Goal: Task Accomplishment & Management: Use online tool/utility

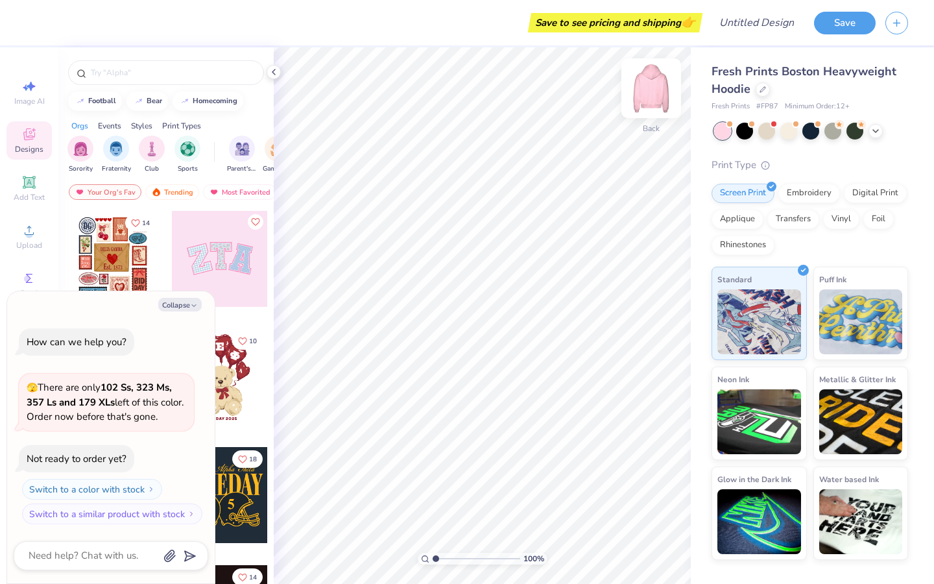
click at [641, 93] on img at bounding box center [651, 88] width 52 height 52
click at [653, 94] on img at bounding box center [651, 88] width 52 height 52
click at [657, 92] on img at bounding box center [651, 88] width 52 height 52
click at [656, 93] on img at bounding box center [651, 88] width 52 height 52
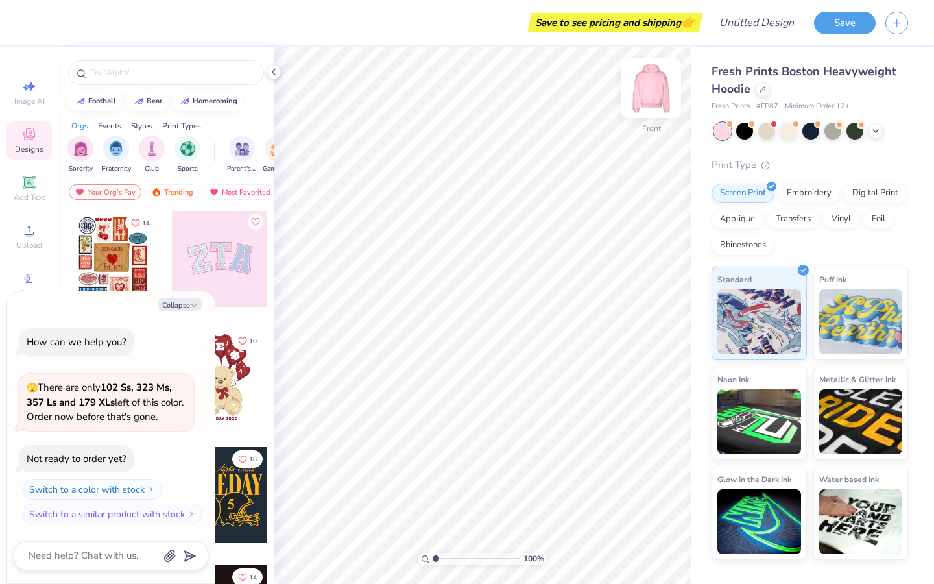
click at [658, 89] on img at bounding box center [651, 88] width 52 height 52
type textarea "x"
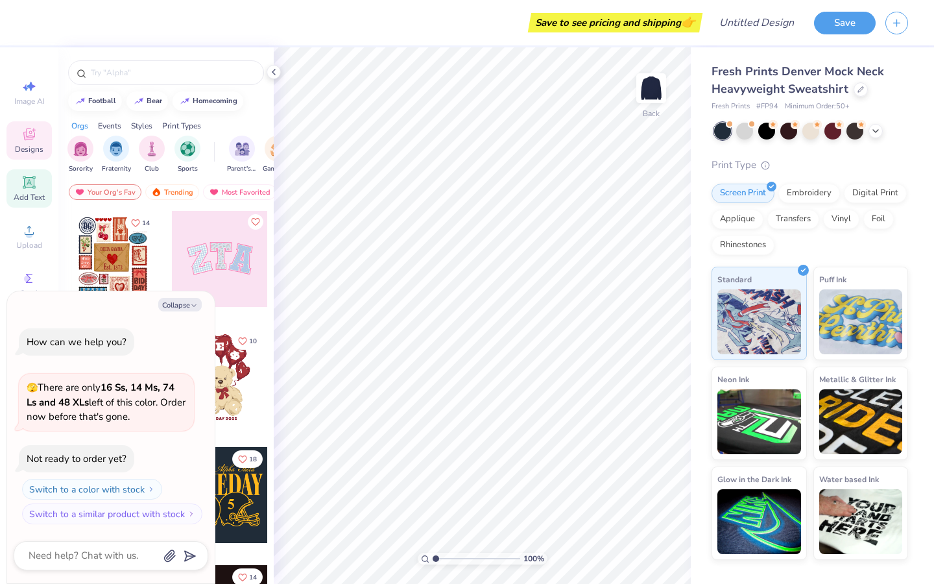
click at [36, 191] on div "Add Text" at bounding box center [28, 188] width 45 height 38
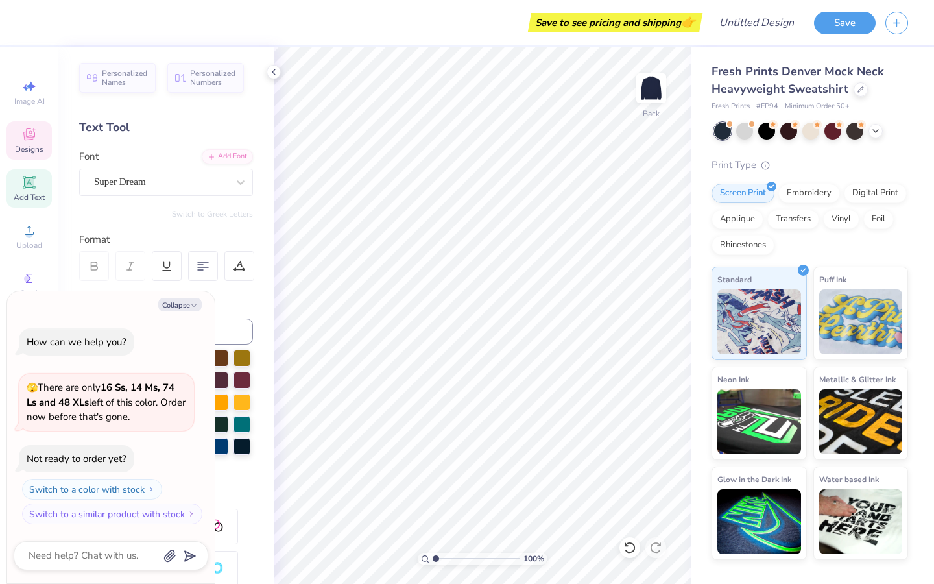
click at [30, 143] on div "Designs" at bounding box center [28, 140] width 45 height 38
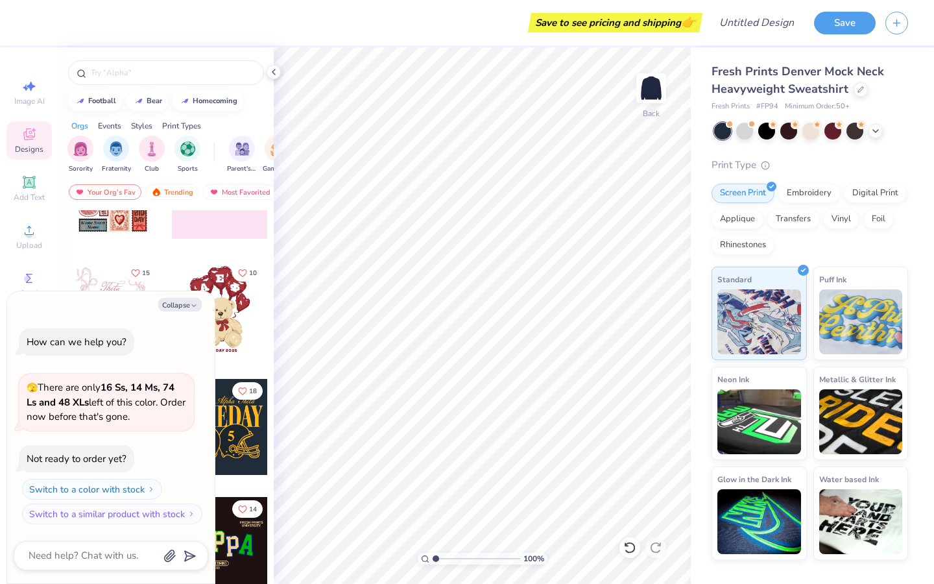
scroll to position [73, 0]
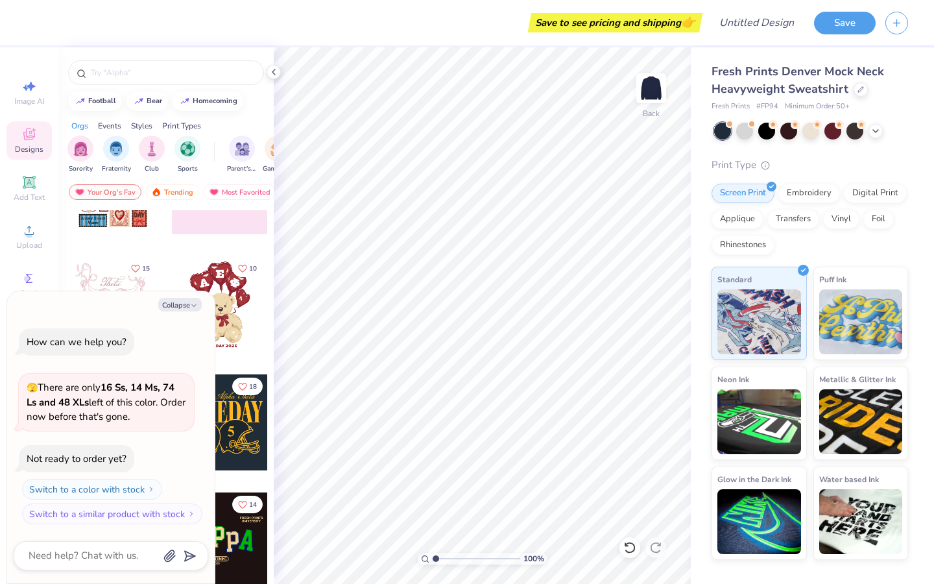
click at [178, 293] on div "Collapse How can we help you? 🫣 There are only 16 Ss, 14 Ms, 74 Ls and 48 XLs l…" at bounding box center [111, 437] width 208 height 293
click at [178, 305] on button "Collapse" at bounding box center [179, 305] width 43 height 14
type textarea "x"
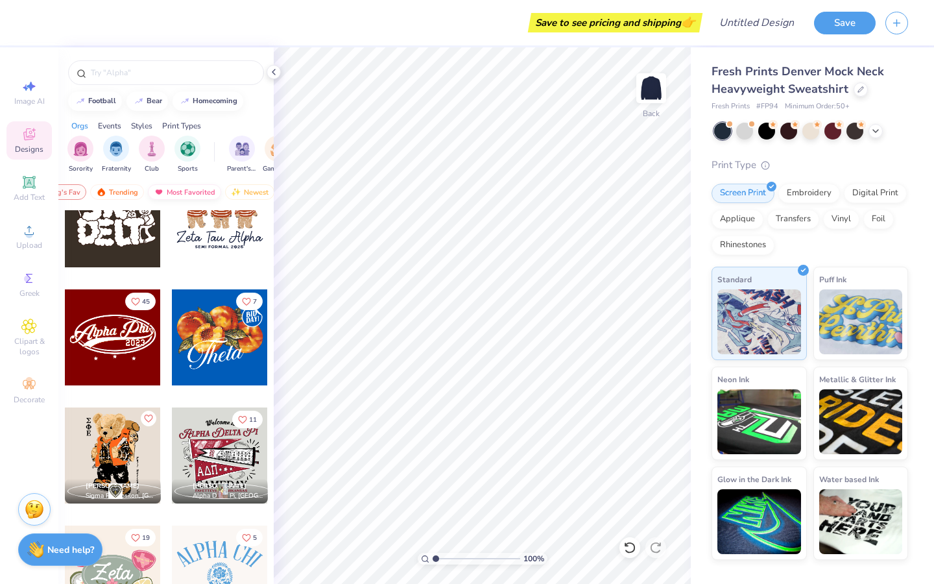
scroll to position [0, 75]
click at [104, 190] on div "Trending" at bounding box center [97, 192] width 54 height 16
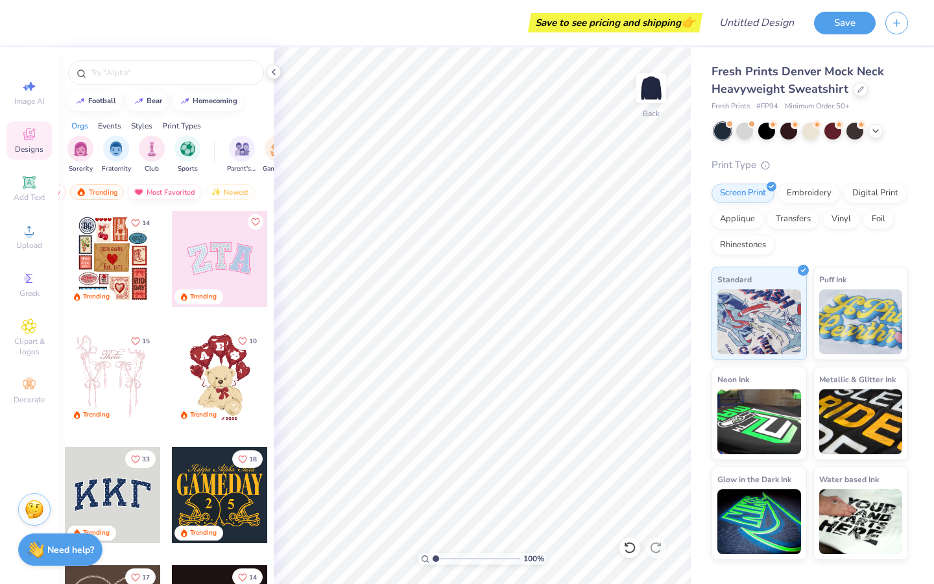
click at [169, 191] on div "Most Favorited" at bounding box center [164, 192] width 73 height 16
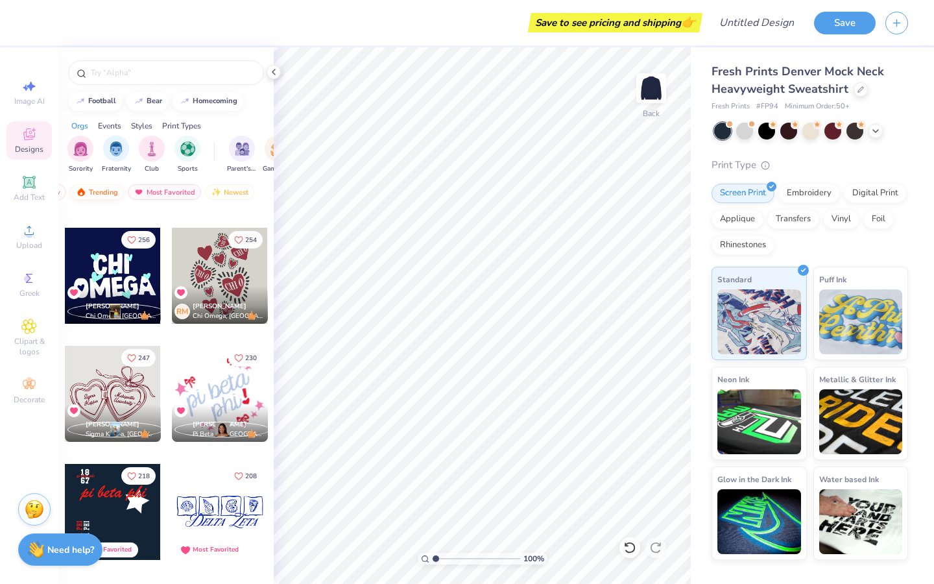
scroll to position [0, 0]
click at [82, 194] on img at bounding box center [80, 191] width 10 height 9
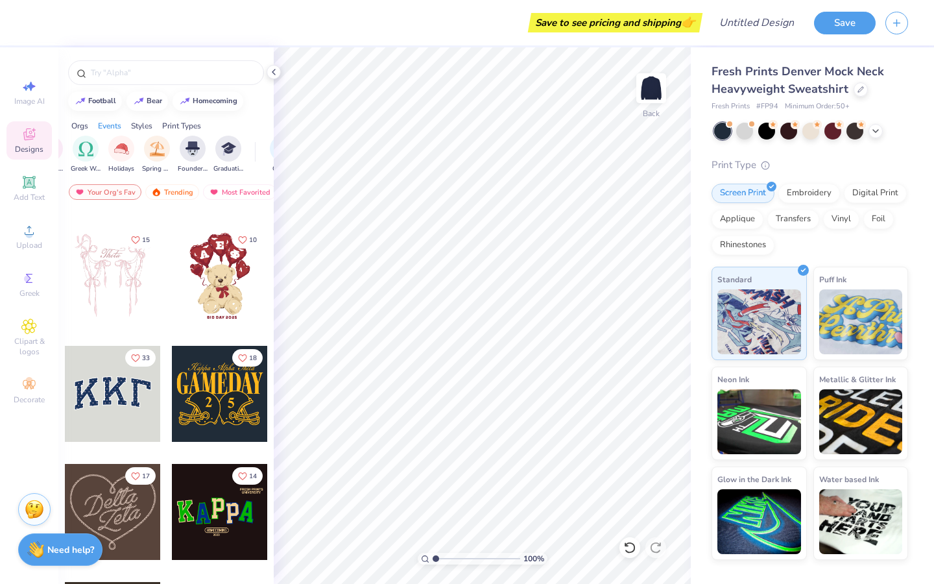
scroll to position [0, 494]
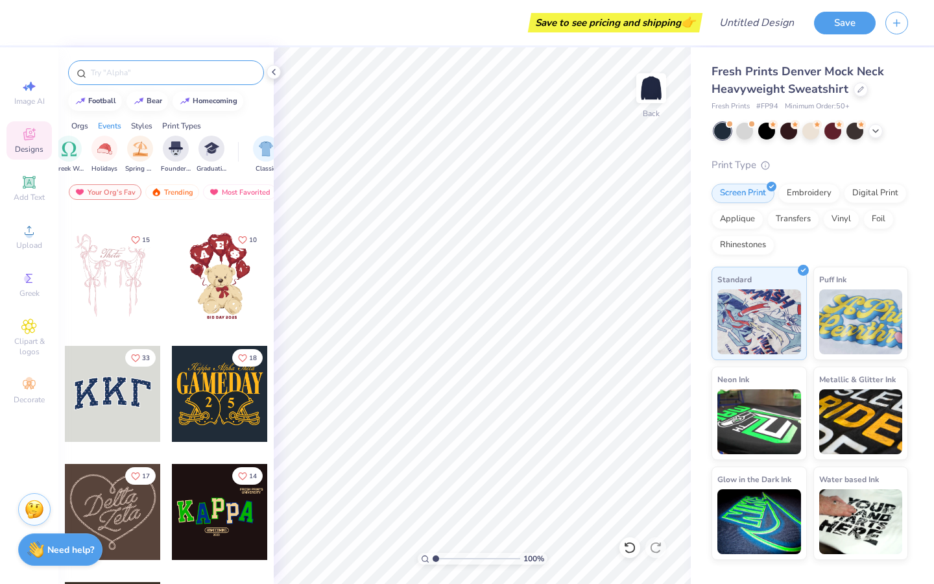
click at [165, 77] on input "text" at bounding box center [173, 72] width 166 height 13
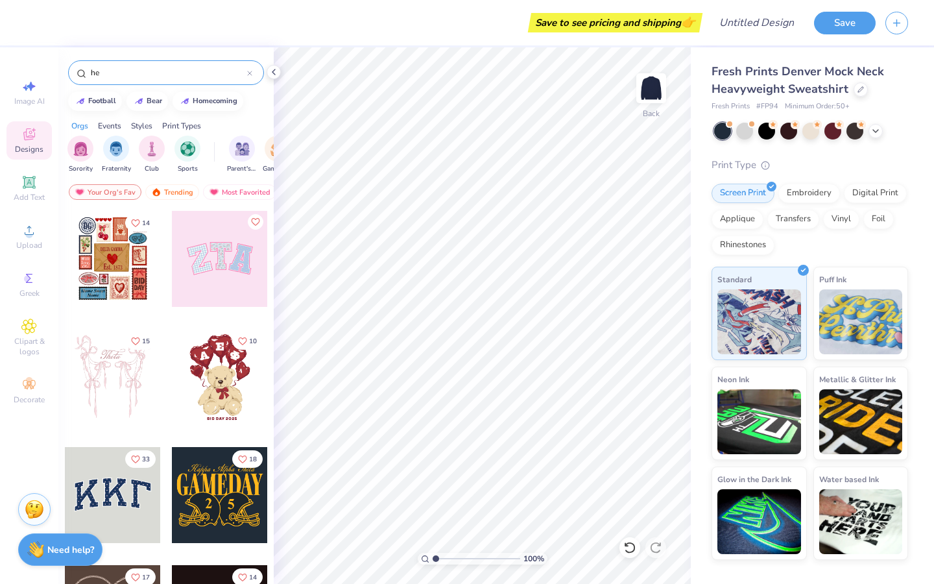
type input "h"
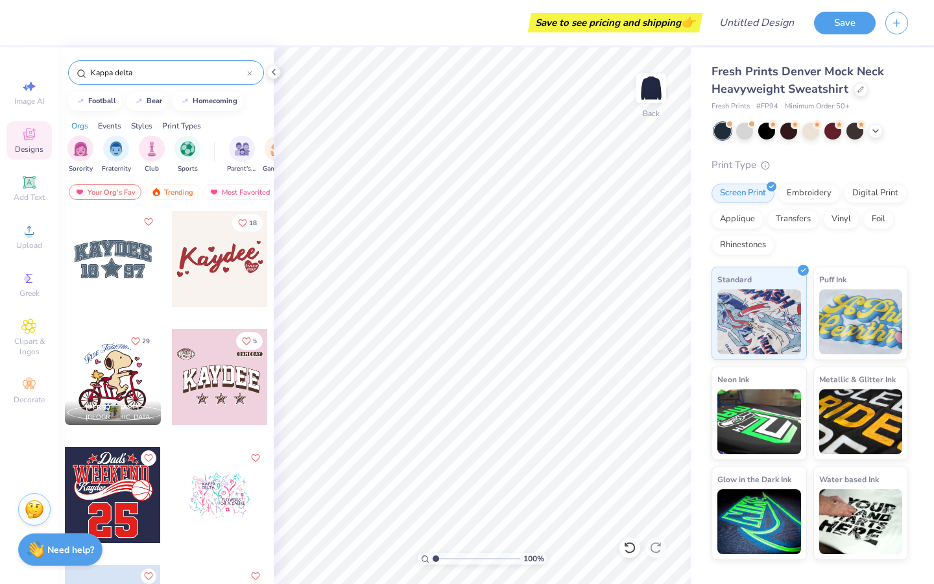
click at [160, 78] on input "Kappa delta" at bounding box center [169, 72] width 158 height 13
type input "K"
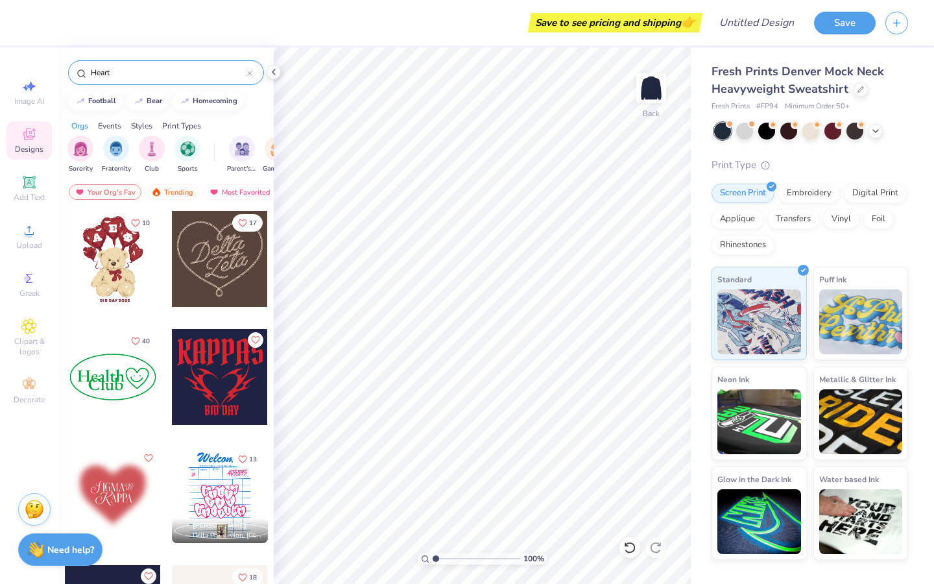
type input "Heart"
click at [106, 479] on div at bounding box center [113, 495] width 96 height 96
click at [112, 497] on div at bounding box center [113, 495] width 96 height 96
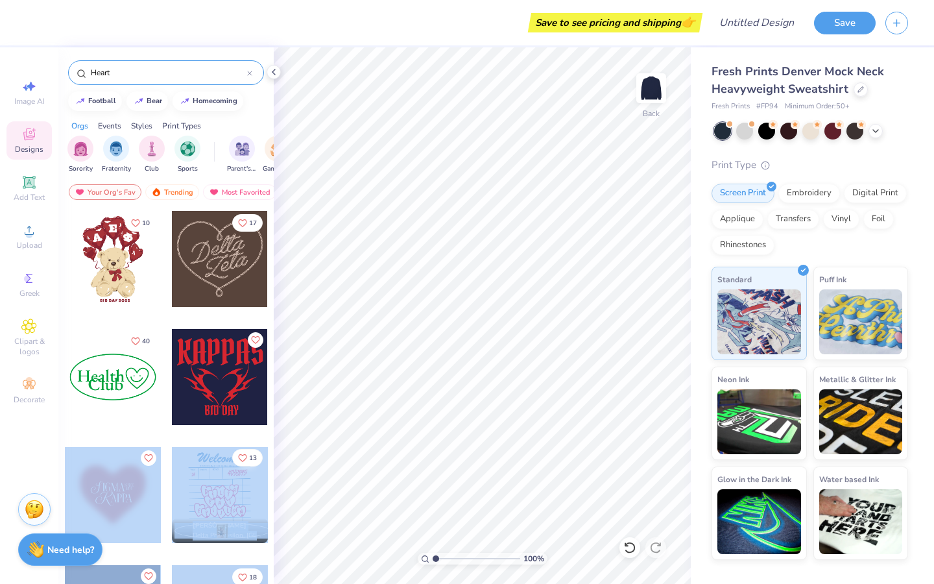
click at [516, 308] on div "Save to see pricing and shipping 👉 Design Title Save Image AI Designs Add Text …" at bounding box center [467, 292] width 934 height 584
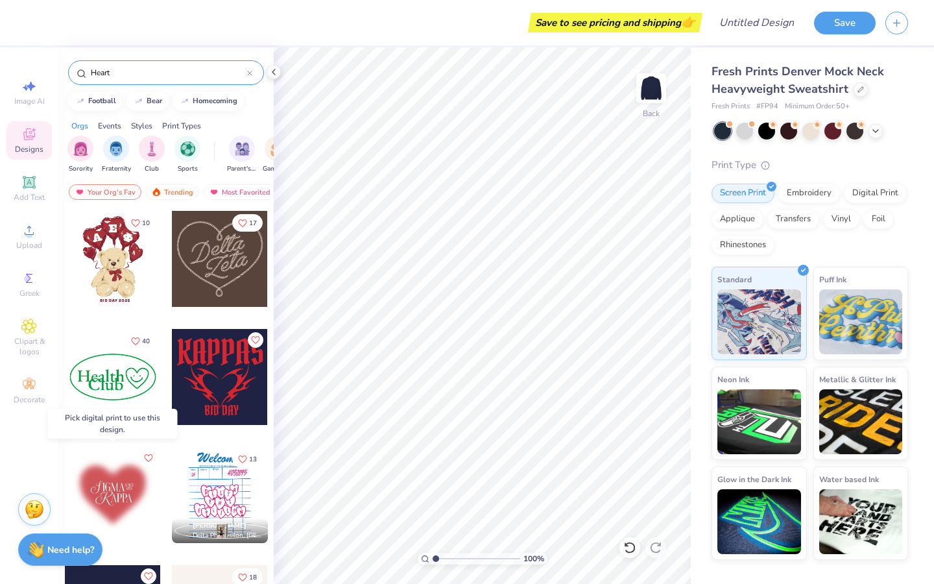
click at [82, 479] on div at bounding box center [113, 495] width 96 height 96
click at [104, 485] on div at bounding box center [113, 495] width 96 height 96
click at [65, 485] on div at bounding box center [17, 495] width 96 height 96
click at [870, 198] on div "Digital Print" at bounding box center [875, 191] width 63 height 19
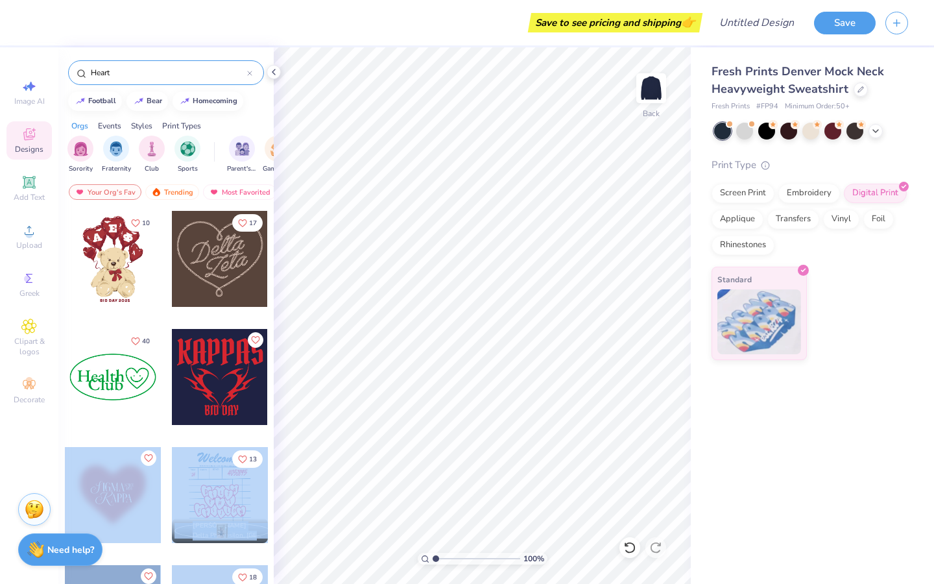
click at [473, 292] on div "Save to see pricing and shipping 👉 Design Title Save Image AI Designs Add Text …" at bounding box center [467, 292] width 934 height 584
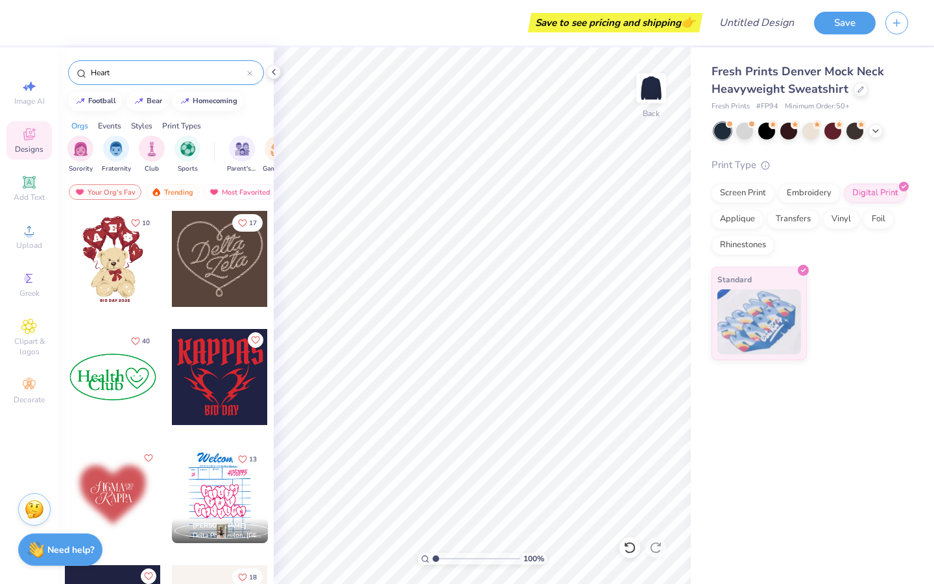
click at [107, 486] on div at bounding box center [113, 495] width 96 height 96
type input "10.23"
type input "9.50"
click at [795, 223] on div "Transfers" at bounding box center [793, 217] width 52 height 19
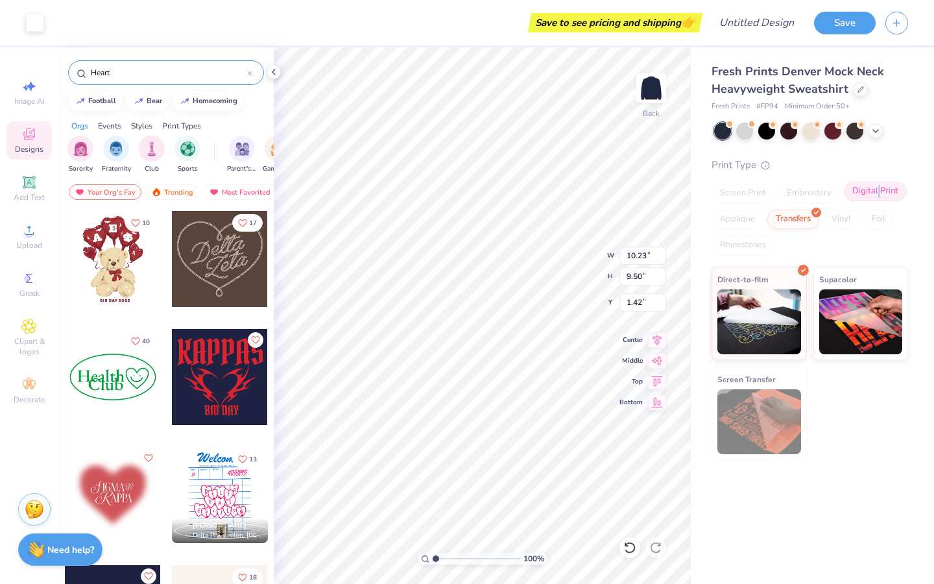
click at [877, 195] on div "Digital Print" at bounding box center [875, 191] width 63 height 19
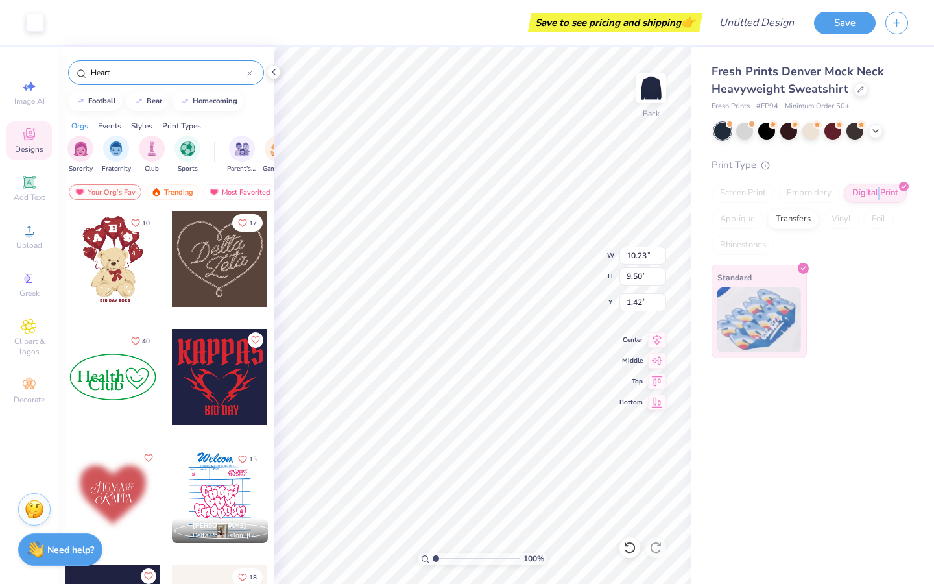
click at [753, 305] on img at bounding box center [759, 319] width 84 height 65
click at [788, 212] on div "Transfers" at bounding box center [793, 217] width 52 height 19
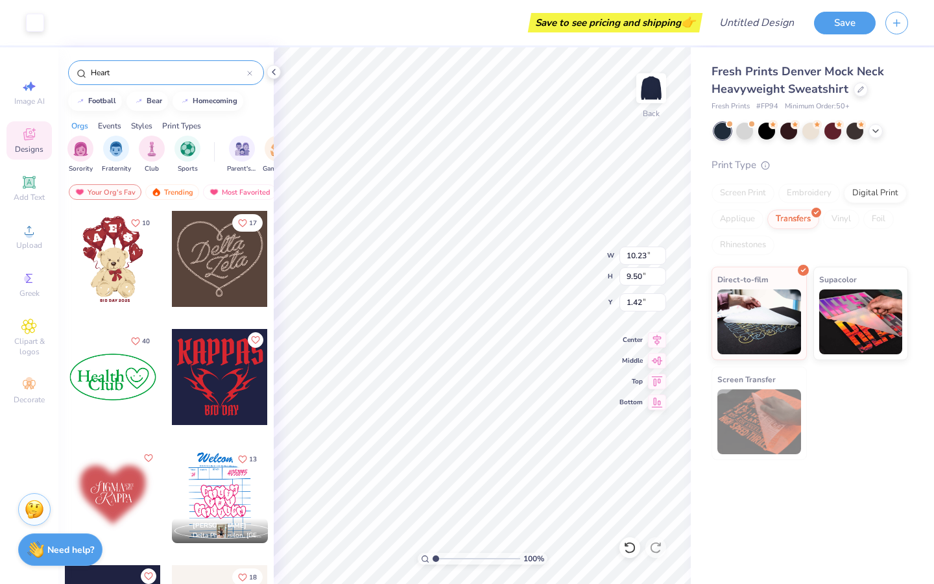
type input "1.43"
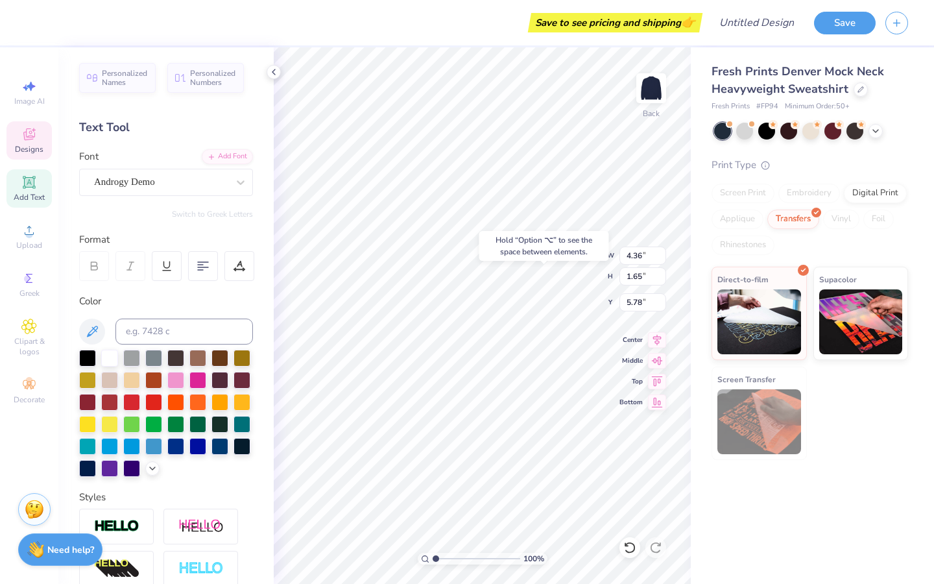
type input "5.98"
click at [503, 262] on div "Hold “Option ⌥” to see the space between elements." at bounding box center [544, 246] width 138 height 38
type input "4.05"
type input "1.46"
type input "4.52"
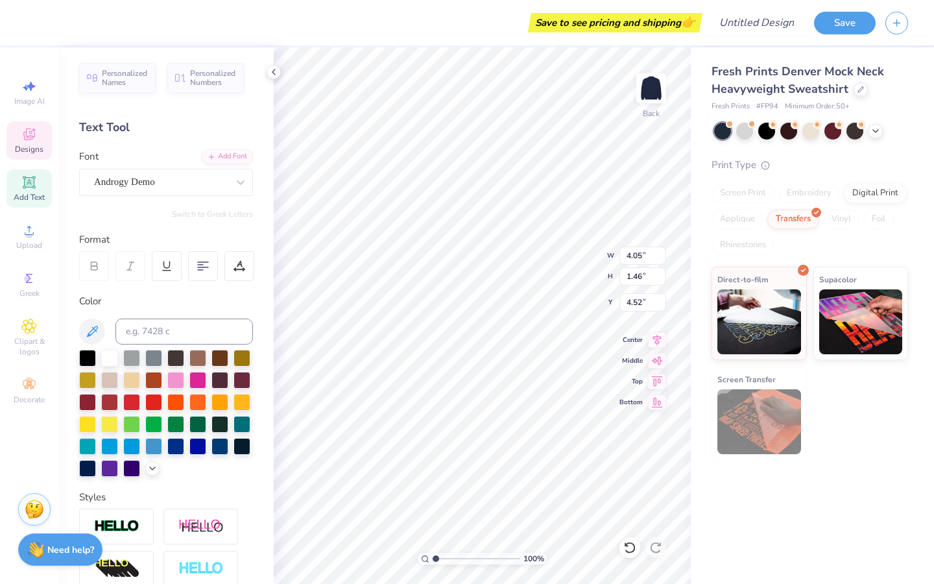
scroll to position [0, 0]
type textarea "S"
type textarea "Kappa"
type input "4.36"
type input "1.65"
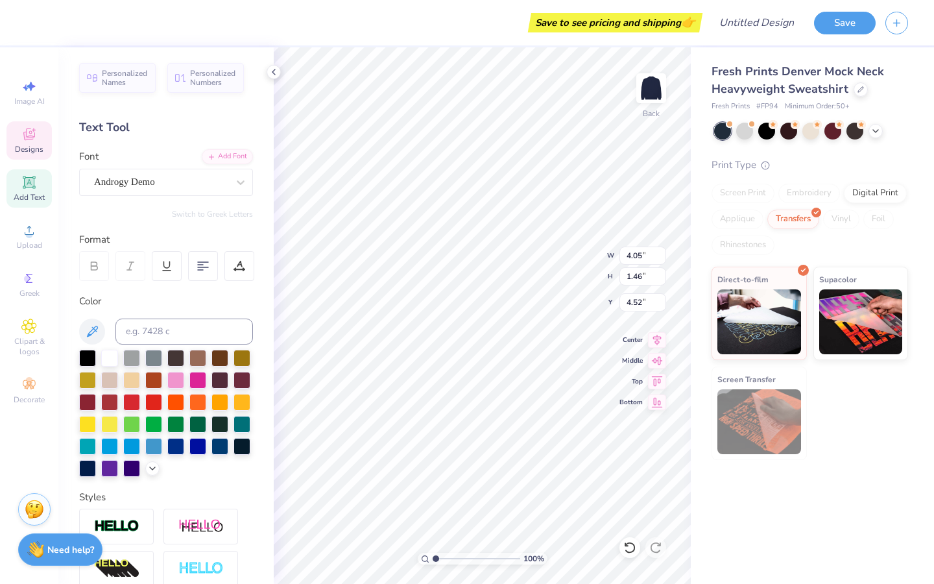
type input "5.98"
type textarea "Delta"
type input "10.22"
type input "9.50"
type input "1.43"
